Goal: Use online tool/utility: Utilize a website feature to perform a specific function

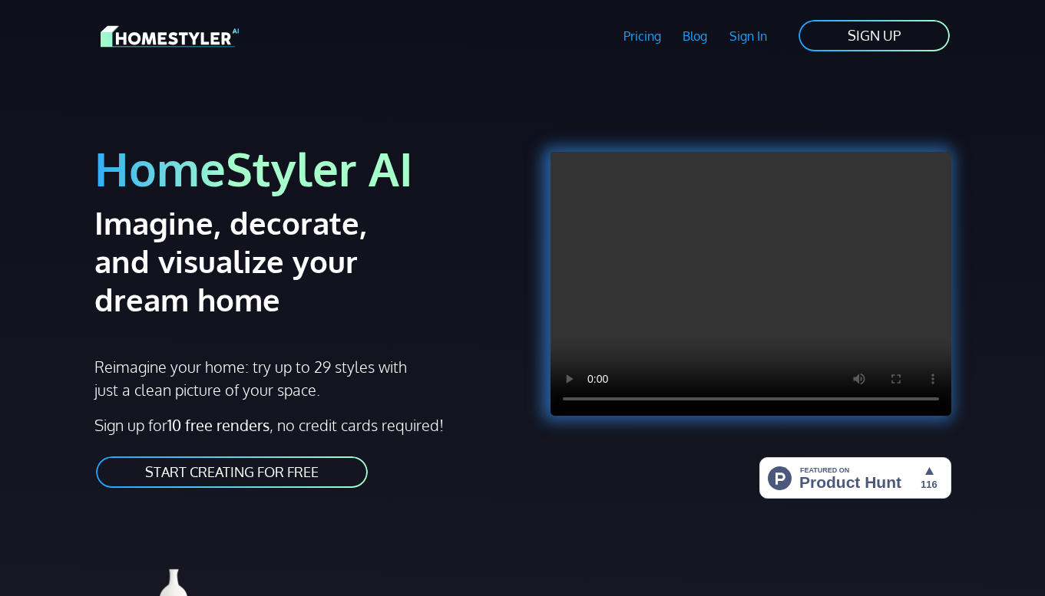
click at [299, 473] on link "START CREATING FOR FREE" at bounding box center [231, 472] width 275 height 35
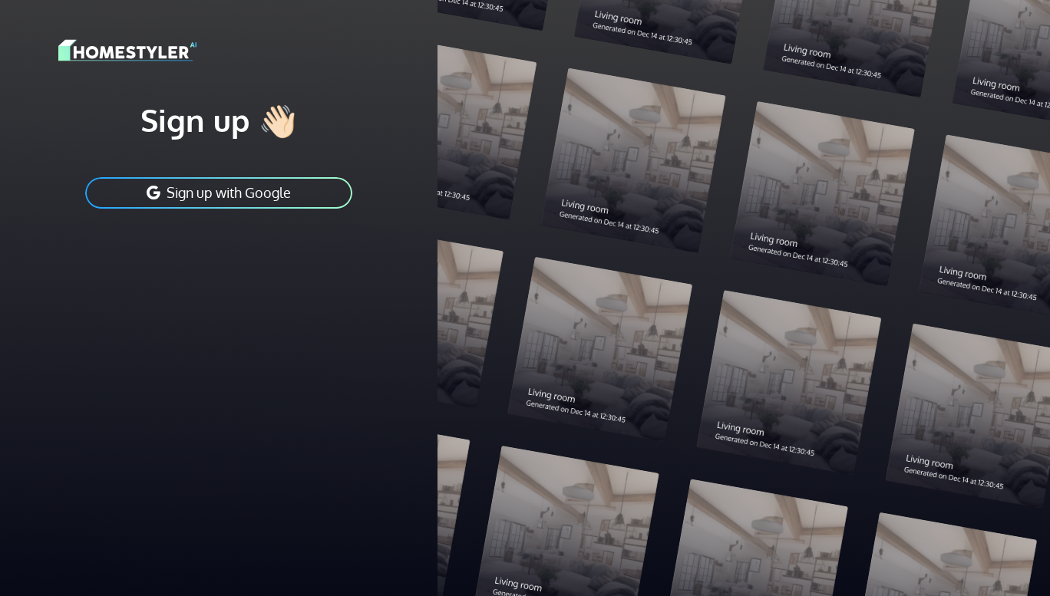
click at [276, 190] on button "Sign up with Google" at bounding box center [219, 193] width 270 height 35
click at [303, 191] on button "Sign up with Google" at bounding box center [219, 193] width 270 height 35
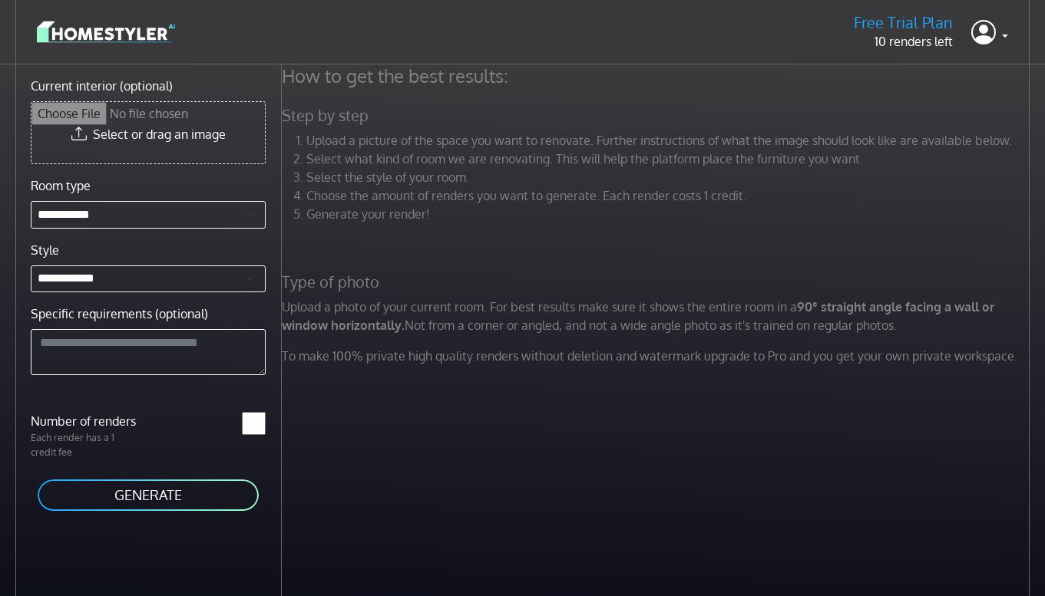
click at [165, 476] on form "**********" at bounding box center [148, 295] width 235 height 436
click at [157, 506] on button "GENERATE" at bounding box center [148, 495] width 224 height 35
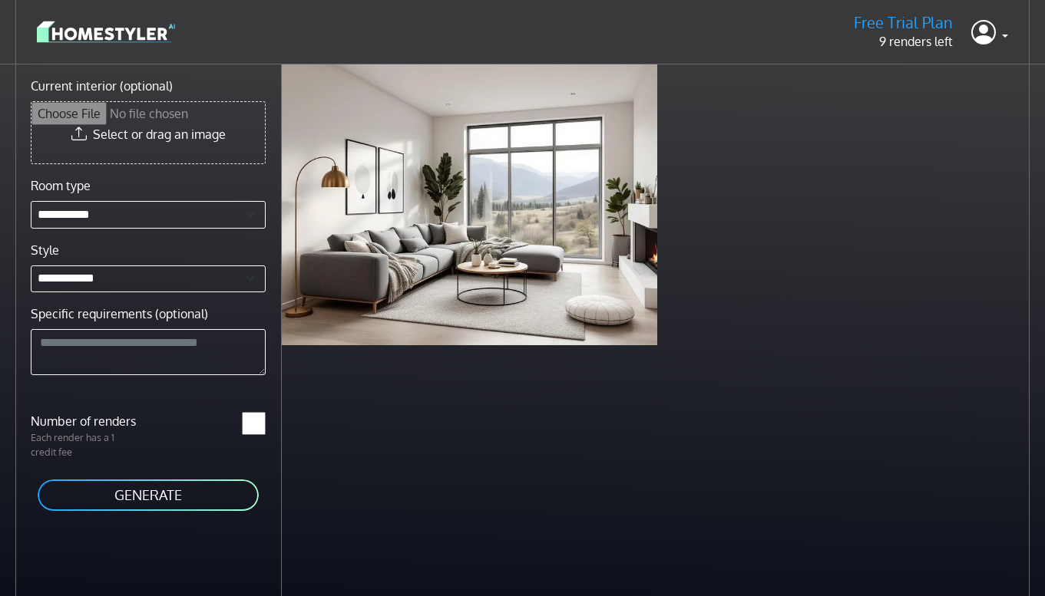
click at [237, 149] on input "Current interior (optional)" at bounding box center [147, 132] width 233 height 61
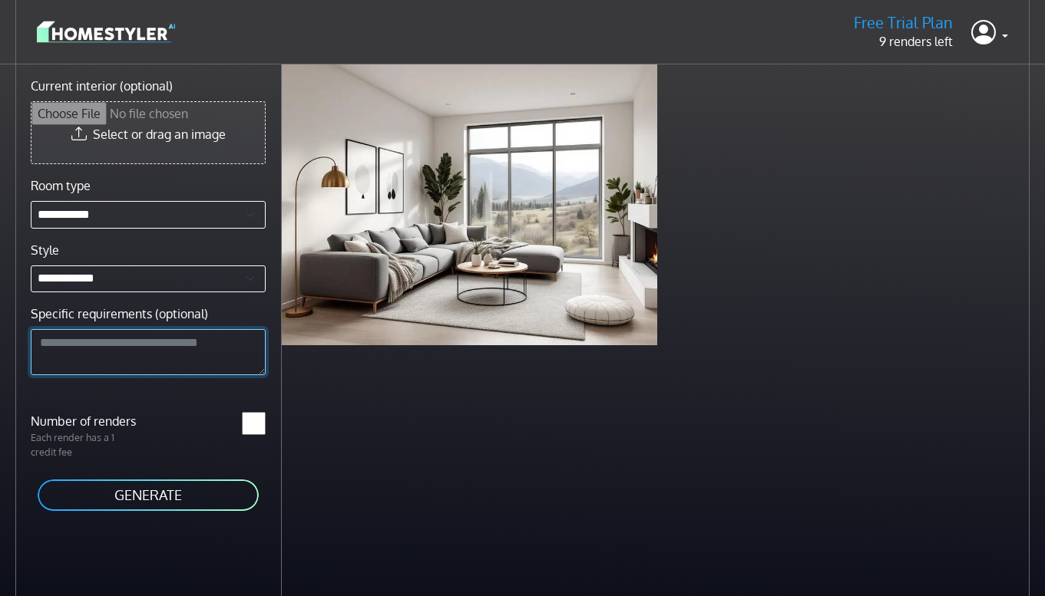
click at [202, 348] on textarea "Specific requirements (optional)" at bounding box center [148, 352] width 235 height 46
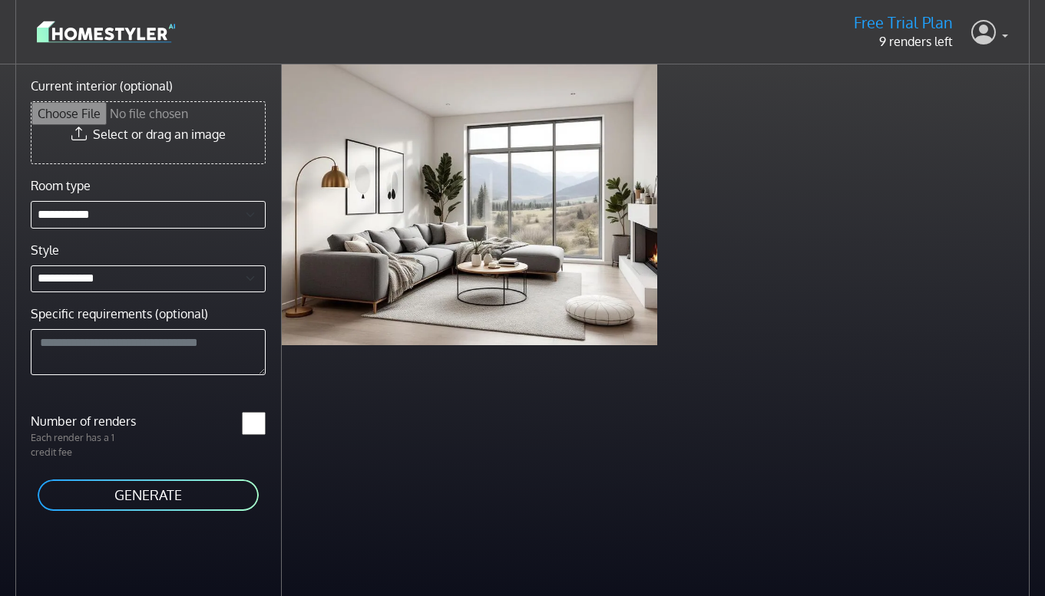
click at [1007, 41] on link at bounding box center [989, 32] width 37 height 37
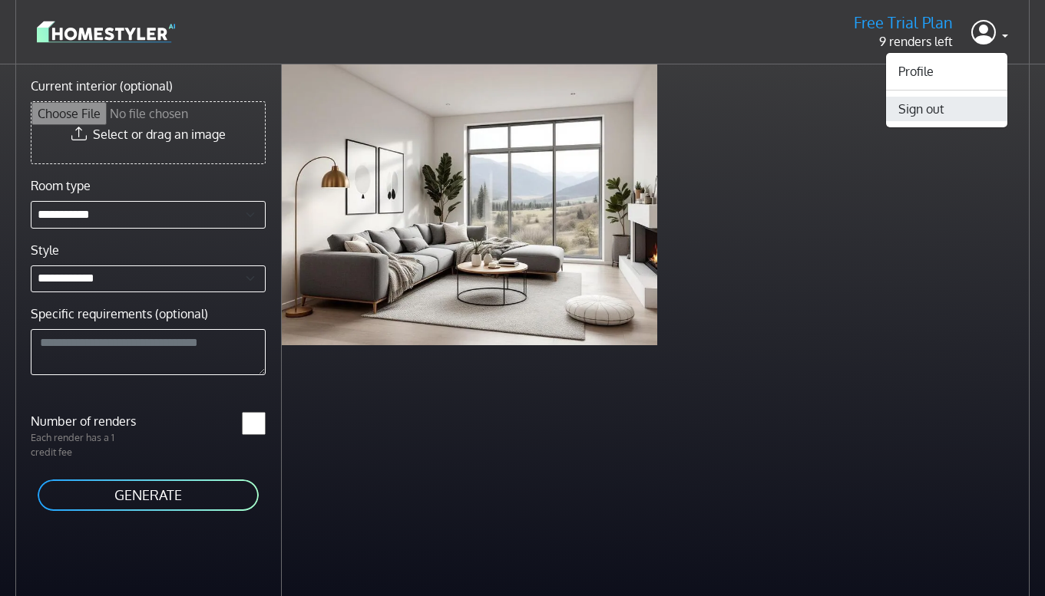
click at [957, 109] on button "Sign out" at bounding box center [946, 109] width 121 height 25
